Goal: Task Accomplishment & Management: Use online tool/utility

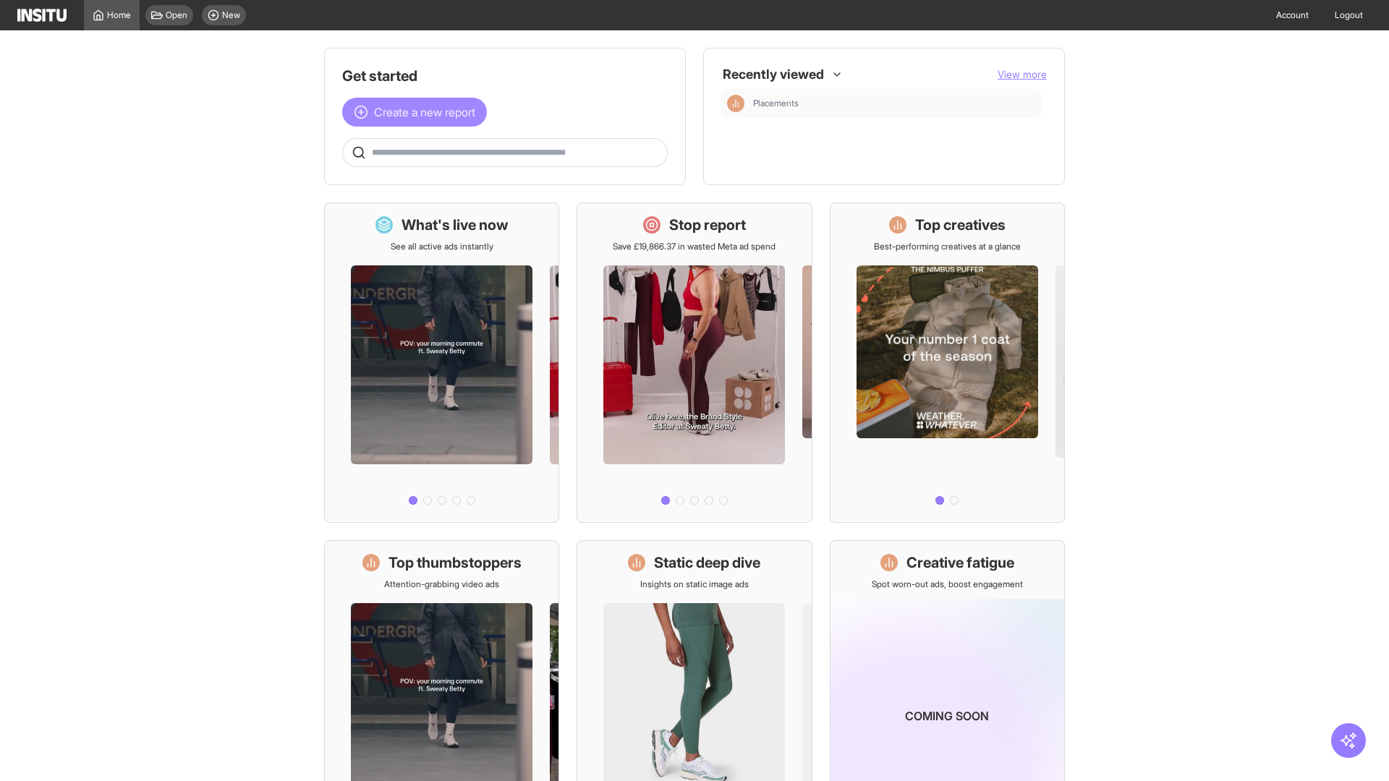
click at [418, 112] on span "Create a new report" at bounding box center [424, 111] width 101 height 17
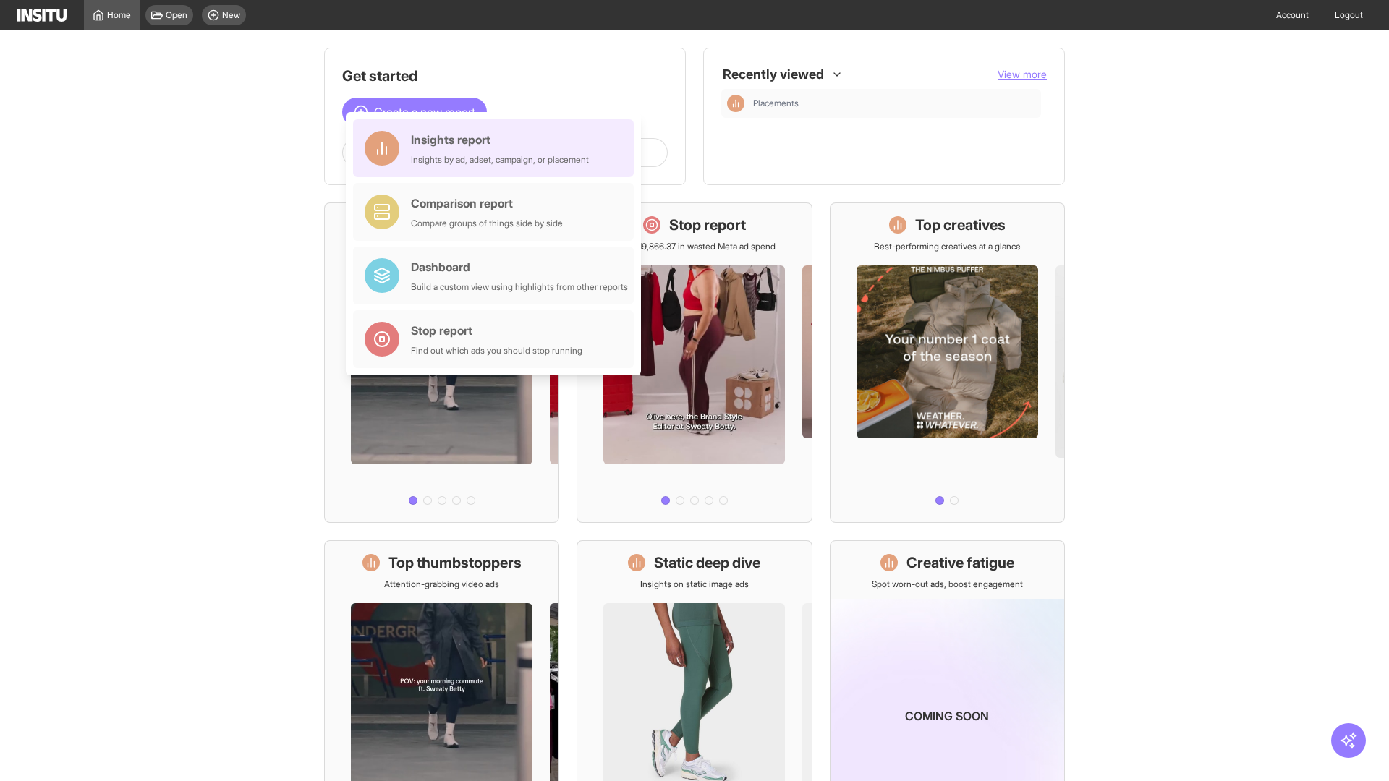
click at [497, 148] on div "Insights report Insights by ad, adset, campaign, or placement" at bounding box center [500, 148] width 178 height 35
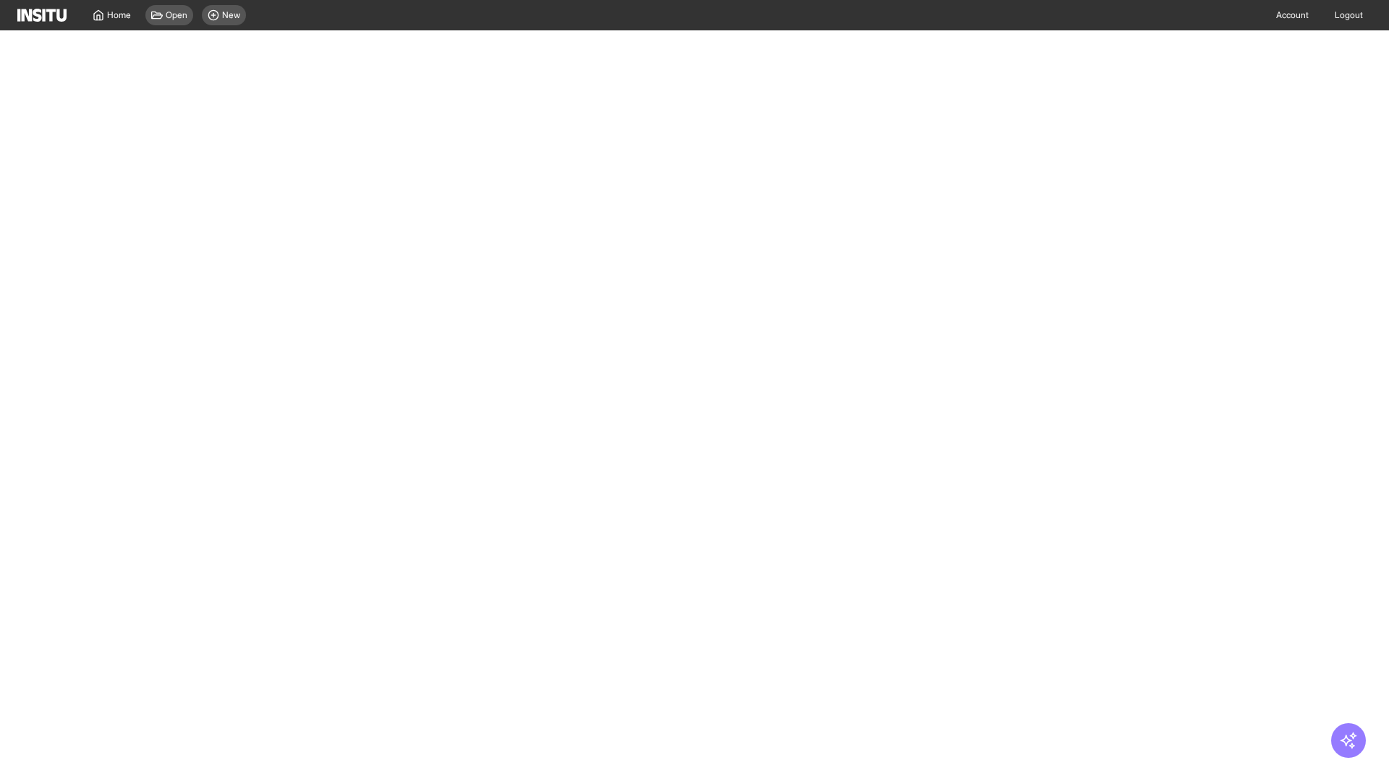
select select "**"
